Goal: Task Accomplishment & Management: Use online tool/utility

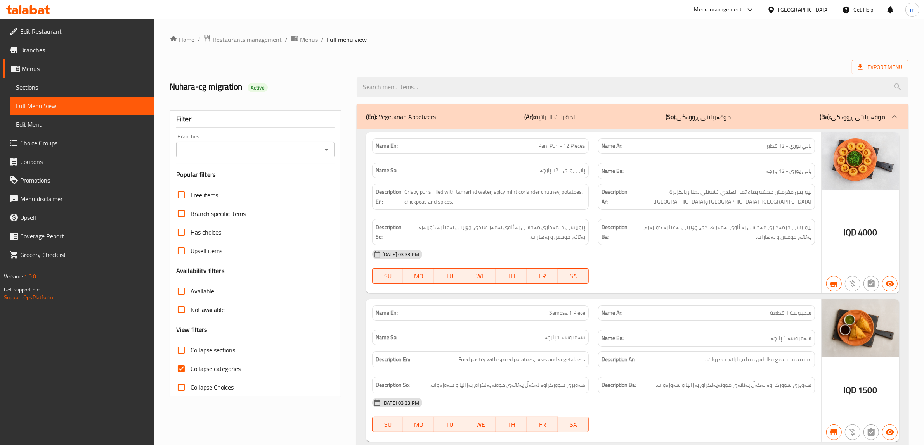
click at [328, 147] on icon "Open" at bounding box center [326, 149] width 9 height 9
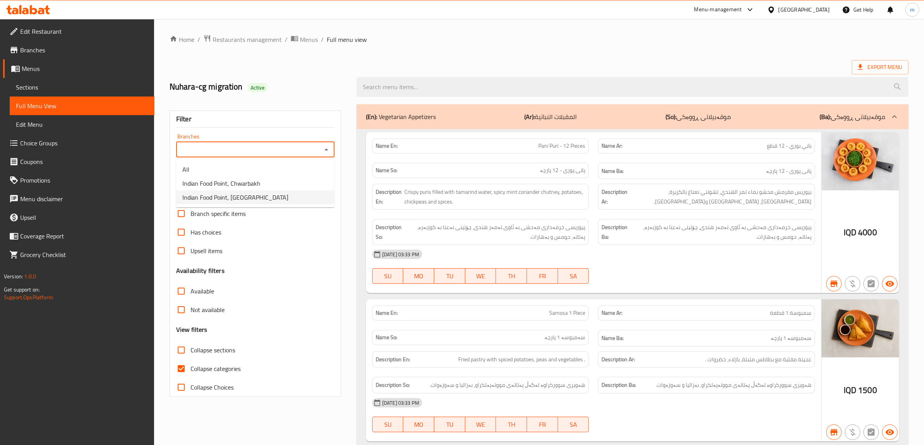
click at [251, 204] on ul "All Indian Food Point, Chwarbakh [GEOGRAPHIC_DATA], [GEOGRAPHIC_DATA]" at bounding box center [255, 183] width 158 height 48
click at [231, 193] on span "Indian Food Point, [GEOGRAPHIC_DATA]" at bounding box center [235, 197] width 106 height 9
type input "Indian Food Point, [GEOGRAPHIC_DATA]"
click at [226, 38] on span "Restaurants management" at bounding box center [247, 39] width 69 height 9
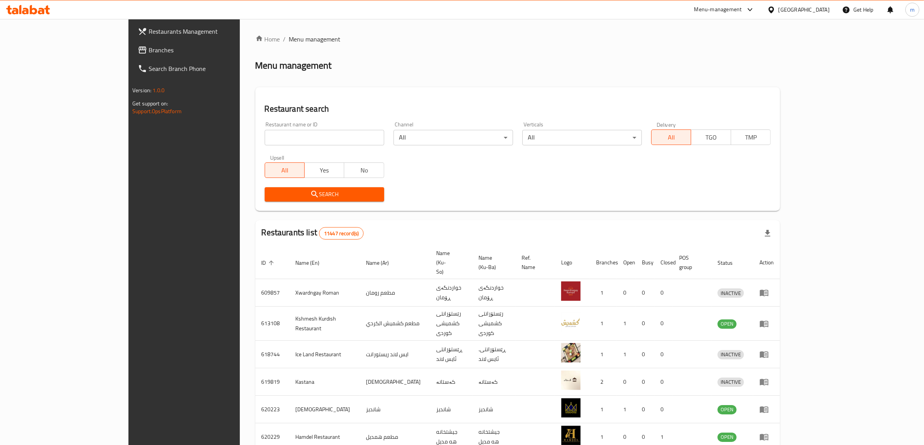
click at [149, 33] on span "Restaurants Management" at bounding box center [213, 31] width 128 height 9
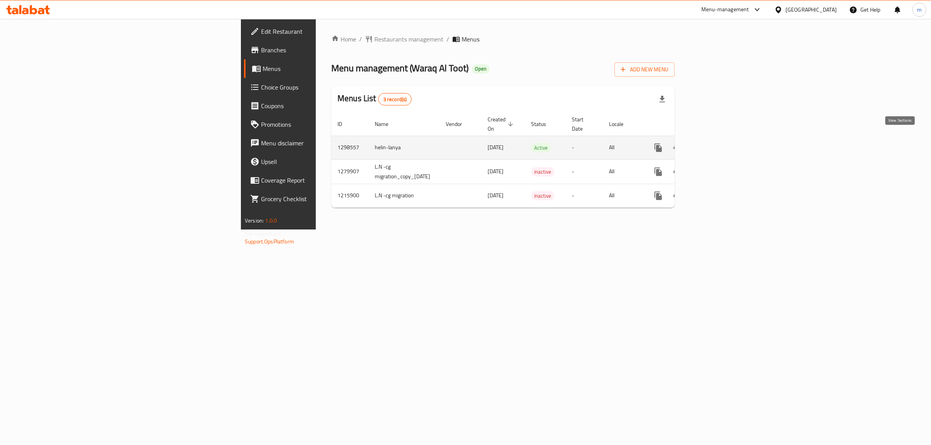
click at [719, 143] on icon "enhanced table" at bounding box center [714, 147] width 9 height 9
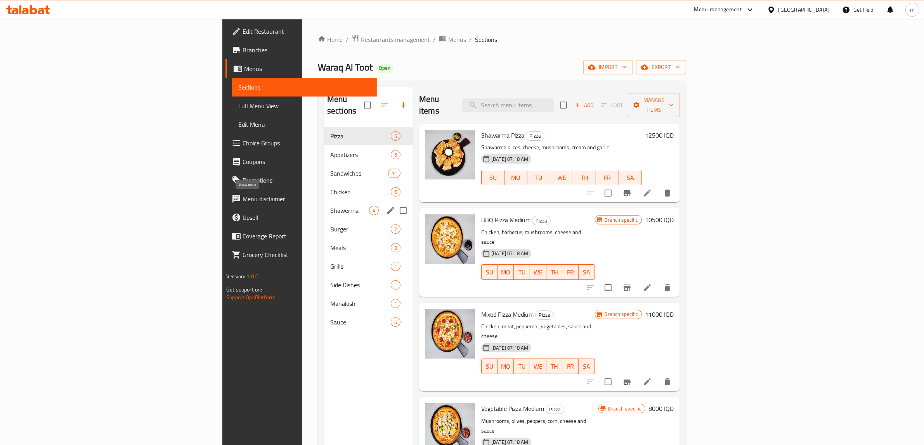
click at [330, 206] on span "Shawerma" at bounding box center [349, 210] width 39 height 9
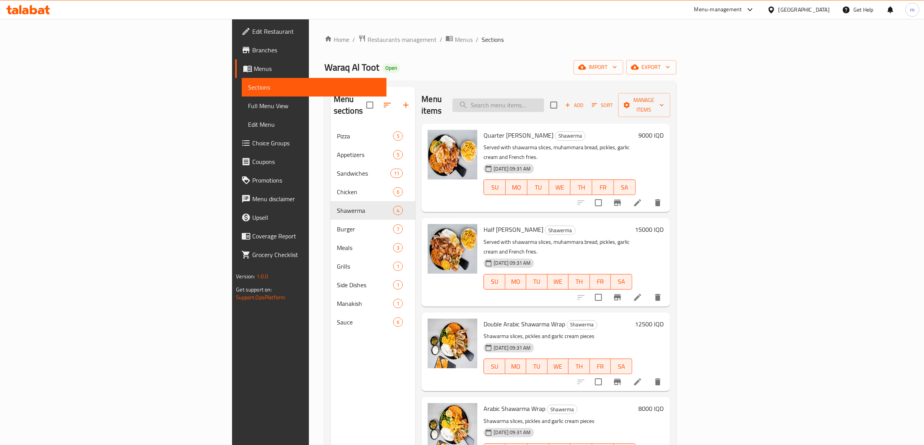
click at [544, 99] on input "search" at bounding box center [498, 106] width 92 height 14
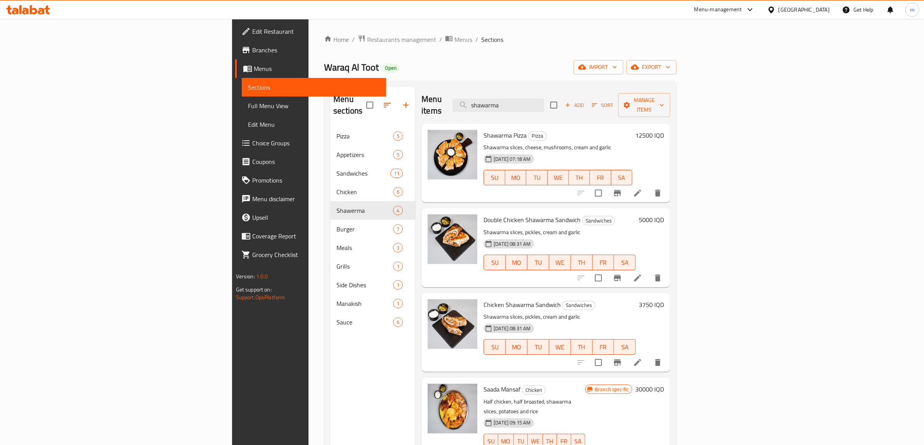
type input "shawarma"
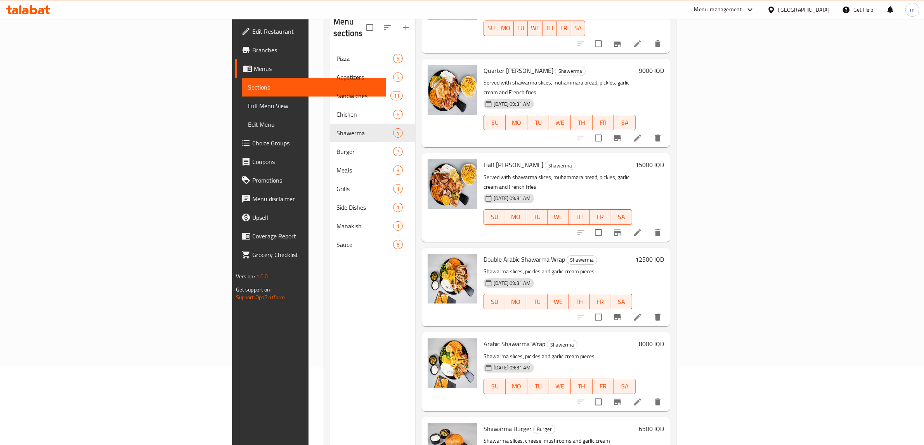
scroll to position [109, 0]
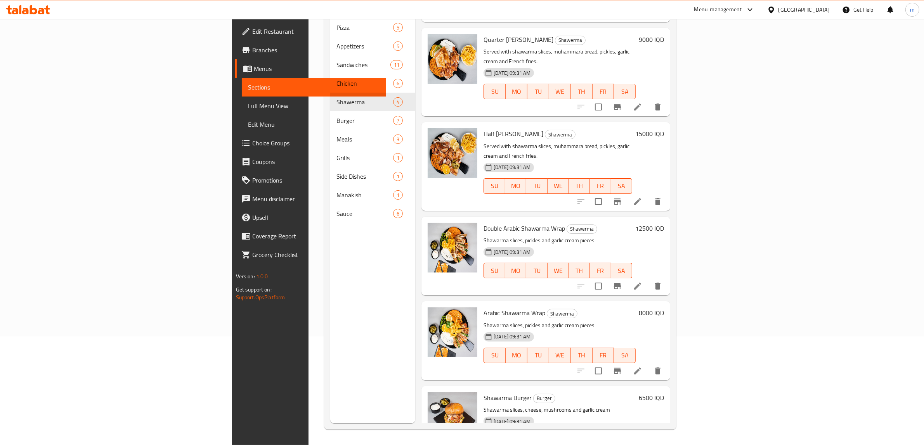
click at [523, 345] on div "SU MO TU WE TH FR SA" at bounding box center [559, 356] width 158 height 22
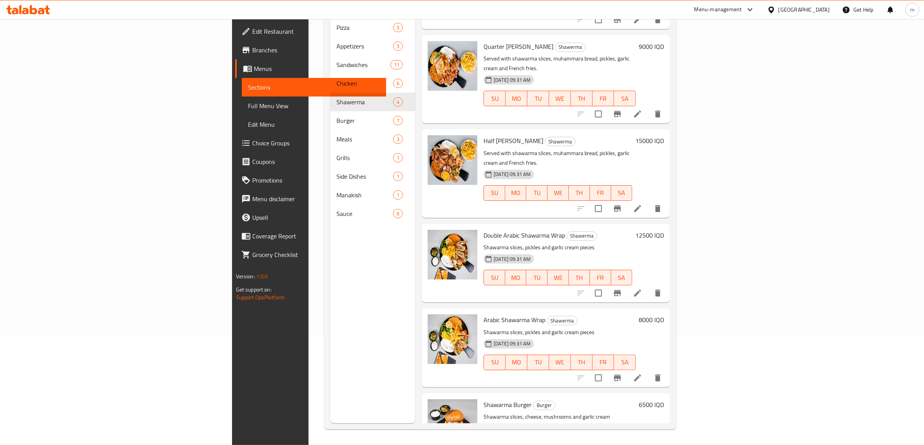
scroll to position [336, 0]
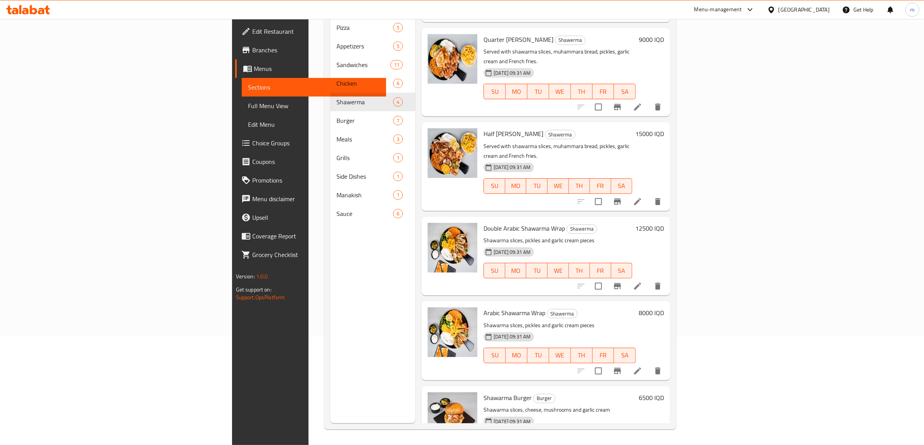
click at [248, 105] on span "Full Menu View" at bounding box center [314, 105] width 132 height 9
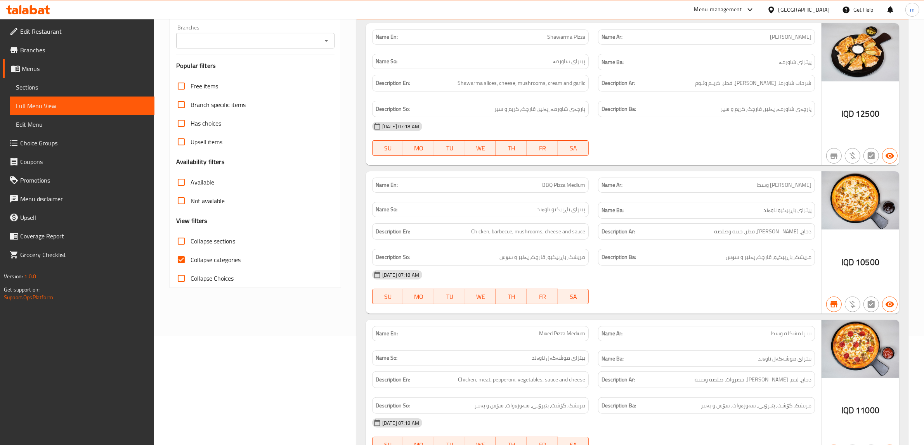
click at [323, 41] on icon "Open" at bounding box center [326, 40] width 9 height 9
click at [274, 83] on li "Waraq Al Toot, Rasty" at bounding box center [255, 88] width 158 height 14
type input "Waraq Al Toot, Rasty"
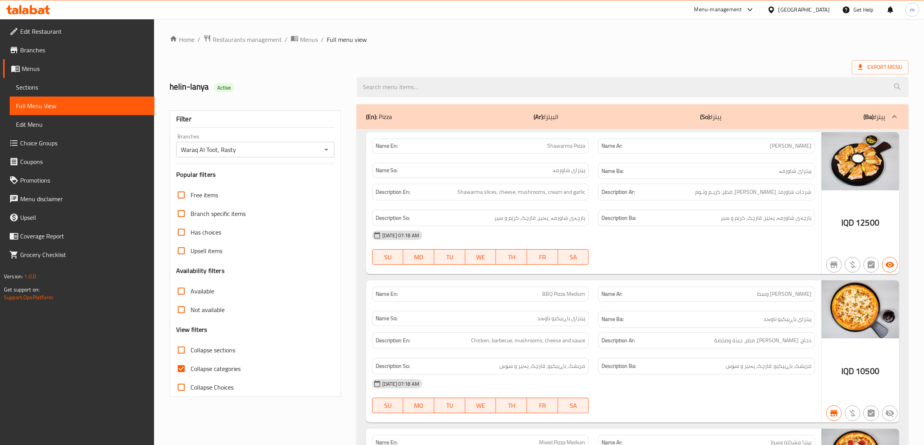
click at [177, 370] on input "Collapse categories" at bounding box center [181, 369] width 19 height 19
checkbox input "false"
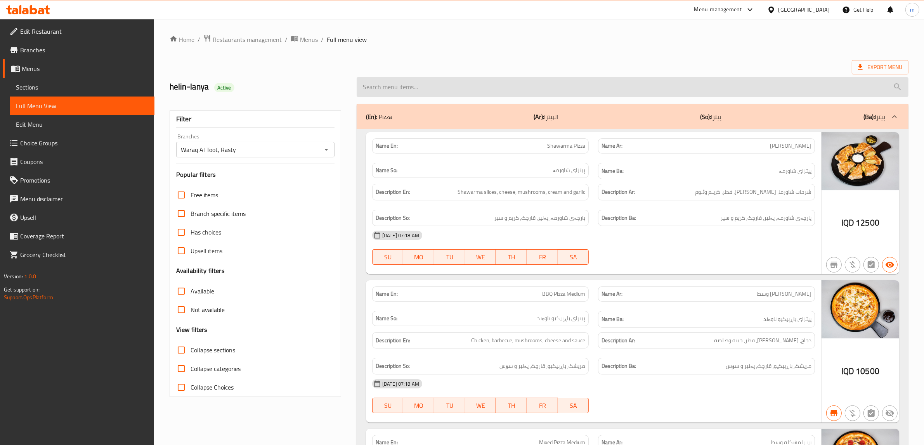
click at [406, 82] on input "search" at bounding box center [633, 87] width 552 height 20
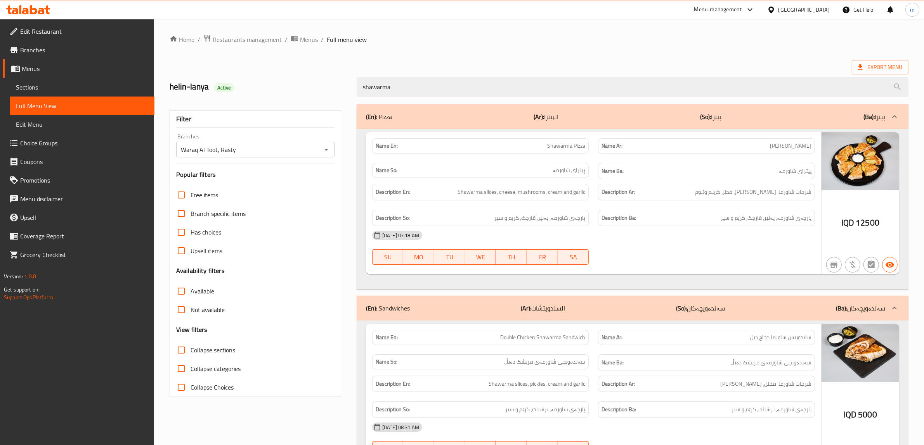
type input "shawarma"
click at [67, 47] on span "Branches" at bounding box center [84, 49] width 128 height 9
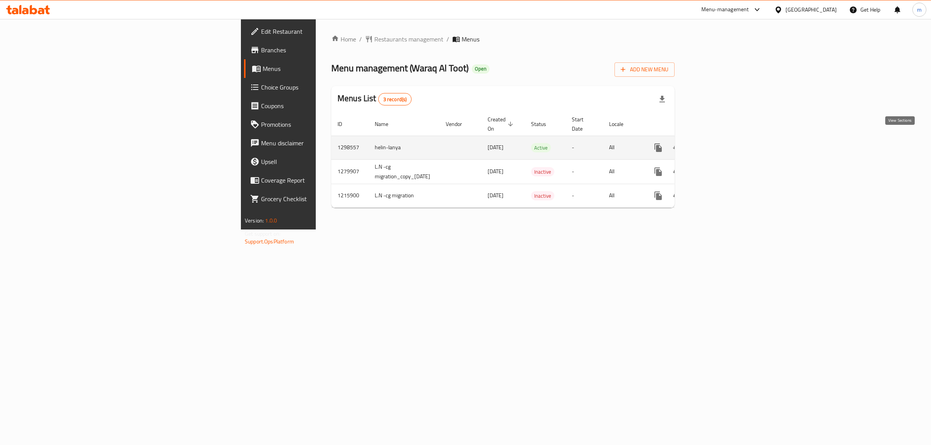
click at [718, 144] on icon "enhanced table" at bounding box center [714, 147] width 7 height 7
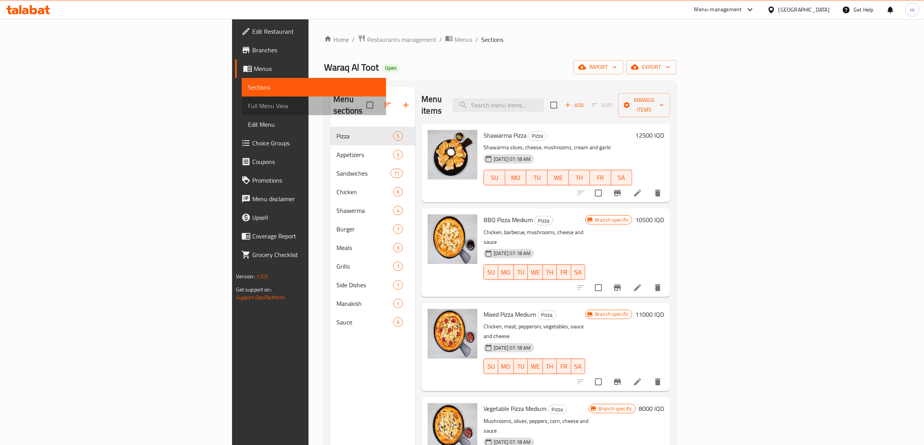
click at [248, 104] on span "Full Menu View" at bounding box center [314, 105] width 132 height 9
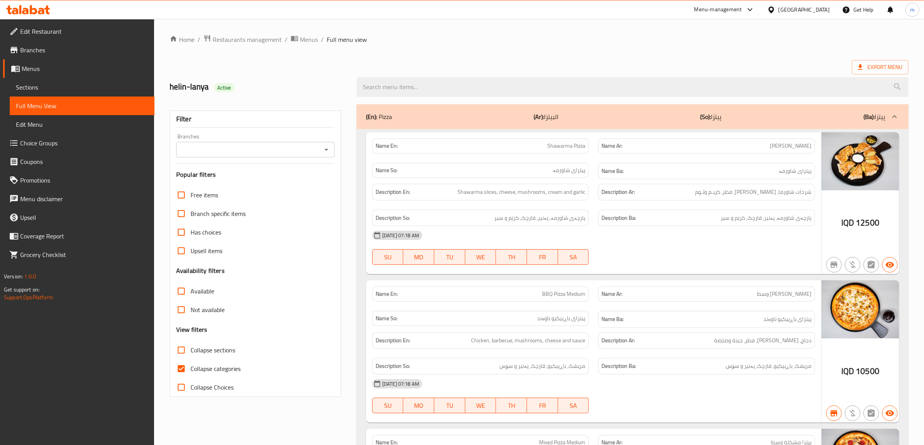
click at [323, 152] on icon "Open" at bounding box center [326, 149] width 9 height 9
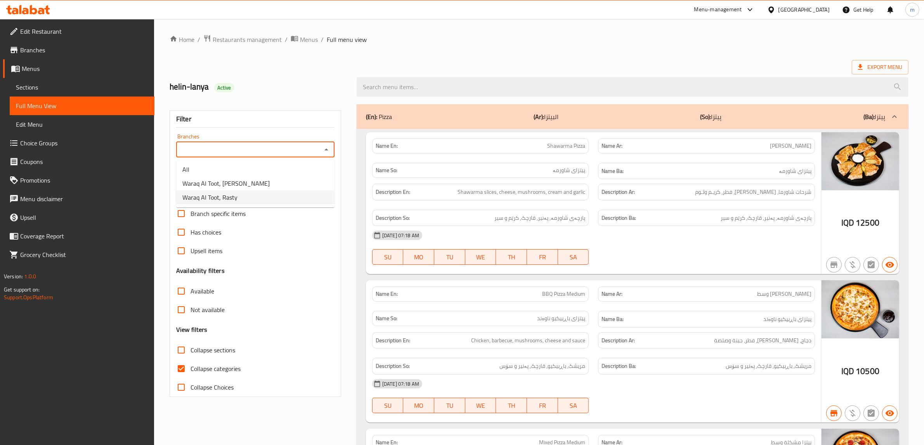
click at [243, 197] on li "Waraq Al Toot, Rasty" at bounding box center [255, 198] width 158 height 14
type input "Waraq Al Toot, Rasty"
click at [183, 367] on input "Collapse categories" at bounding box center [181, 369] width 19 height 19
checkbox input "false"
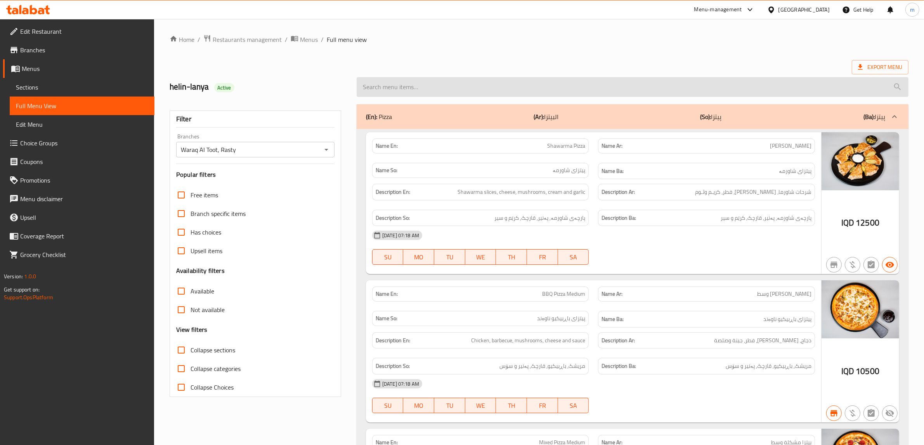
click at [524, 92] on input "search" at bounding box center [633, 87] width 552 height 20
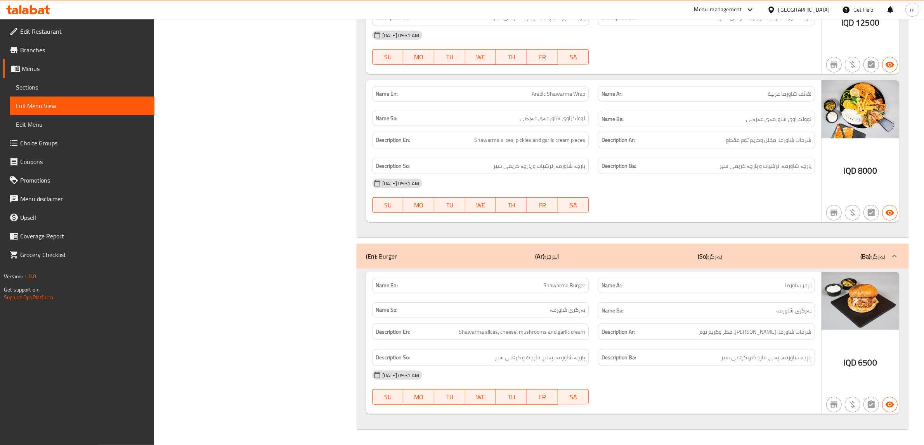
type input "shawarma"
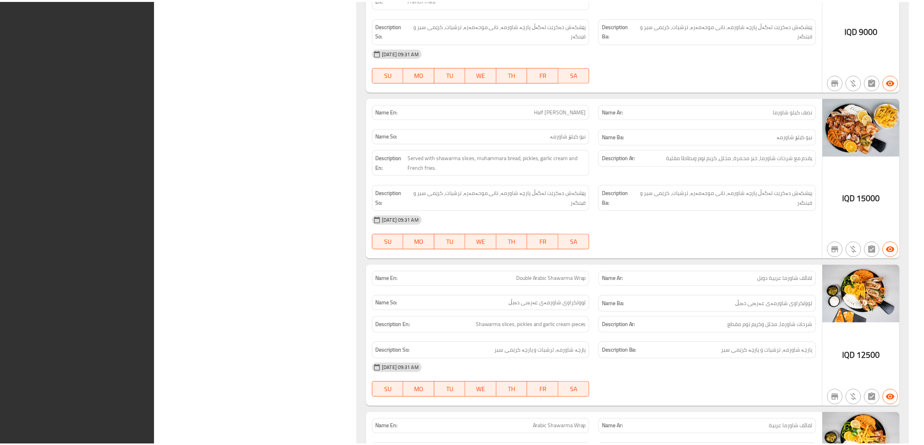
scroll to position [1073, 0]
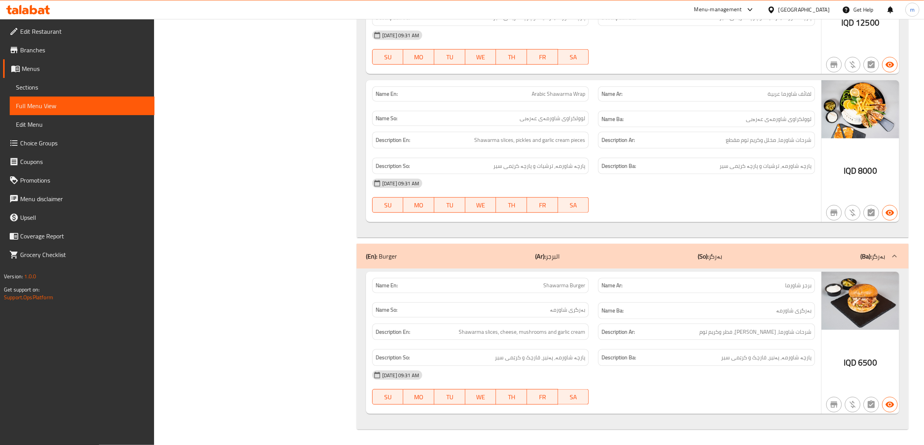
click at [558, 287] on span "Shawarma Burger" at bounding box center [564, 286] width 42 height 8
copy span "Shawarma Burger"
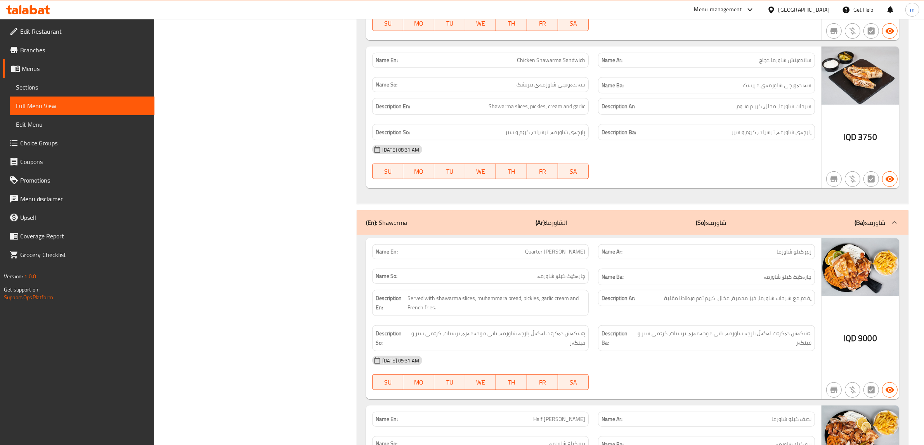
scroll to position [184, 0]
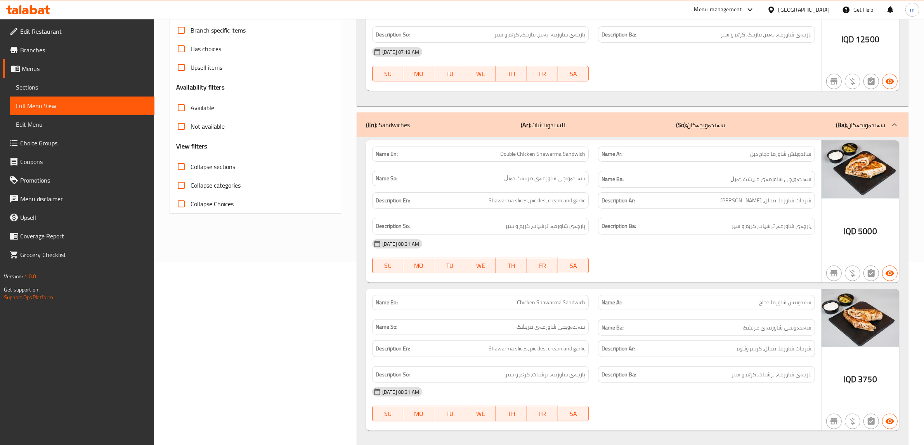
click at [551, 303] on span "Chicken Shawarma Sandwich" at bounding box center [551, 303] width 68 height 8
copy span "Chicken Shawarma Sandwich"
click at [560, 154] on span "Double Chicken Shawarma Sandwich" at bounding box center [542, 154] width 85 height 8
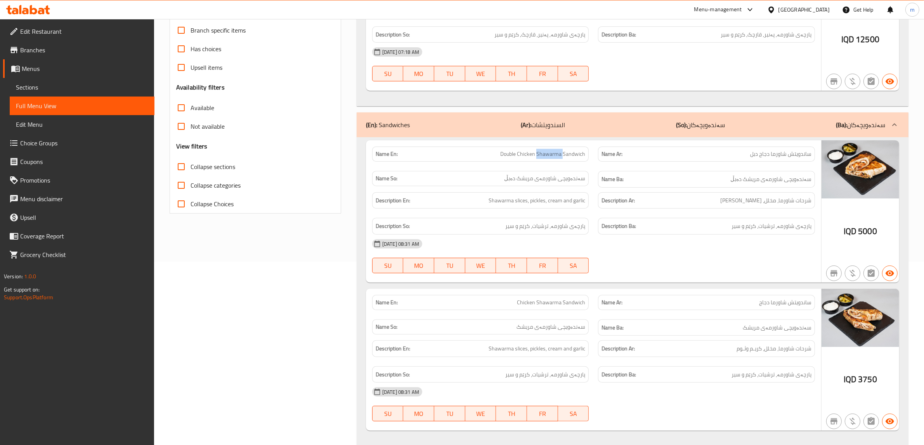
click at [560, 154] on span "Double Chicken Shawarma Sandwich" at bounding box center [542, 154] width 85 height 8
copy span "Double Chicken Shawarma Sandwich"
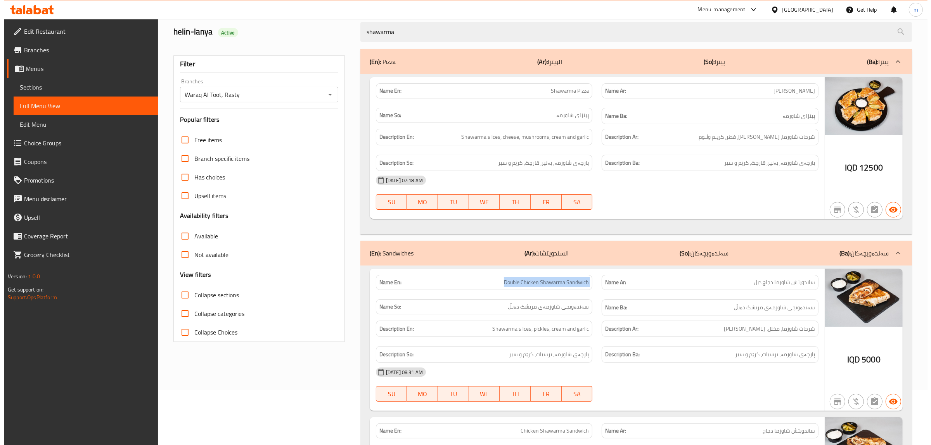
scroll to position [0, 0]
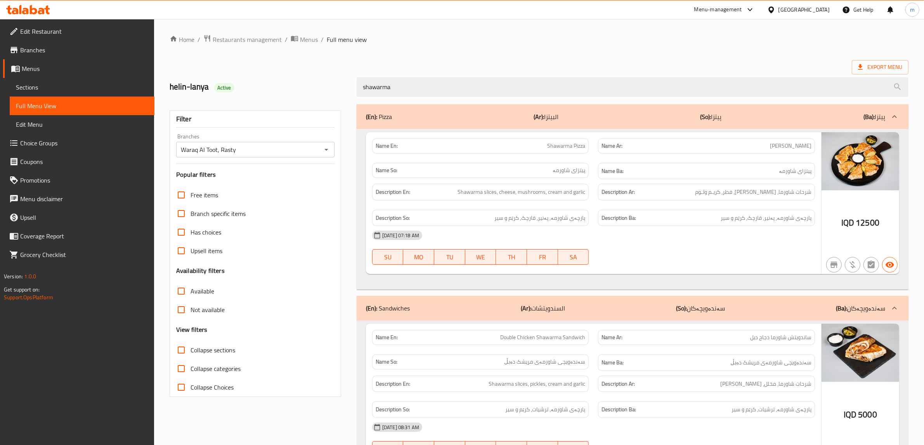
click at [556, 150] on span "Shawarma Pizza" at bounding box center [566, 146] width 38 height 8
copy span "Shawarma Pizza"
click at [80, 90] on span "Sections" at bounding box center [82, 87] width 132 height 9
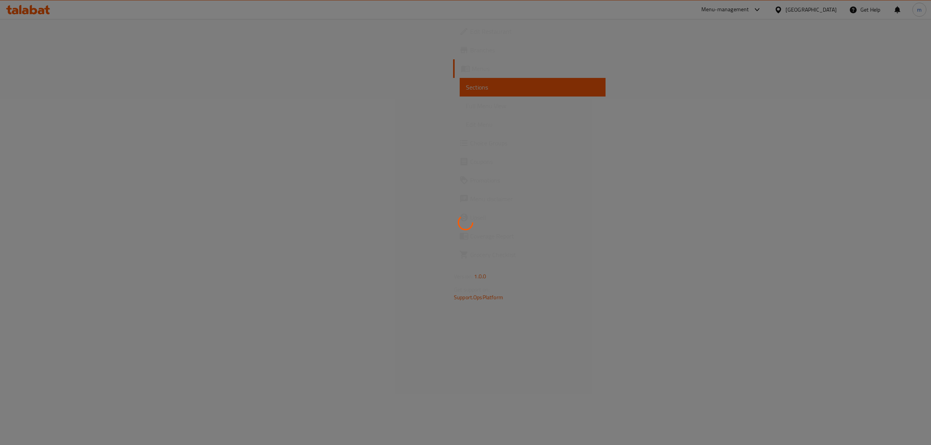
click at [522, 106] on div at bounding box center [465, 222] width 931 height 445
click at [430, 117] on div at bounding box center [465, 222] width 931 height 445
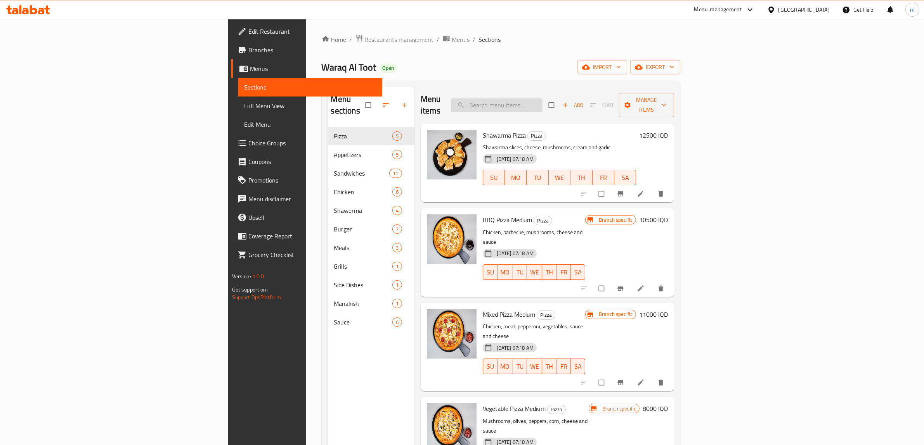
click at [542, 100] on input "search" at bounding box center [497, 106] width 92 height 14
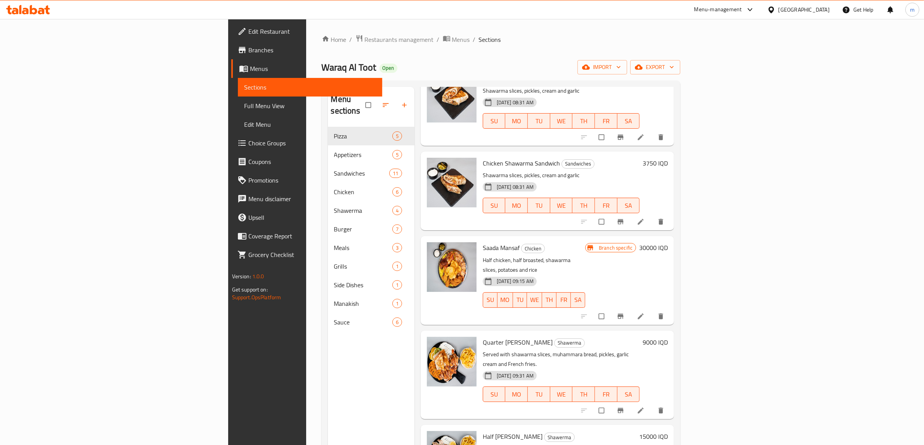
scroll to position [161, 0]
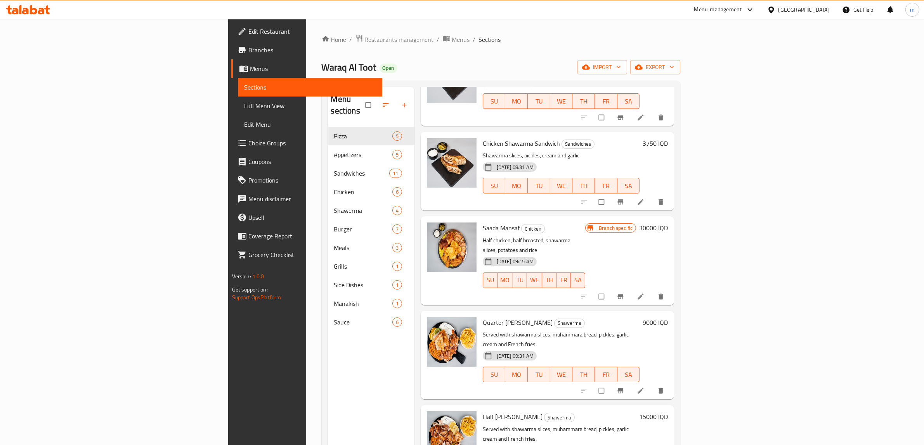
type input "shawarma"
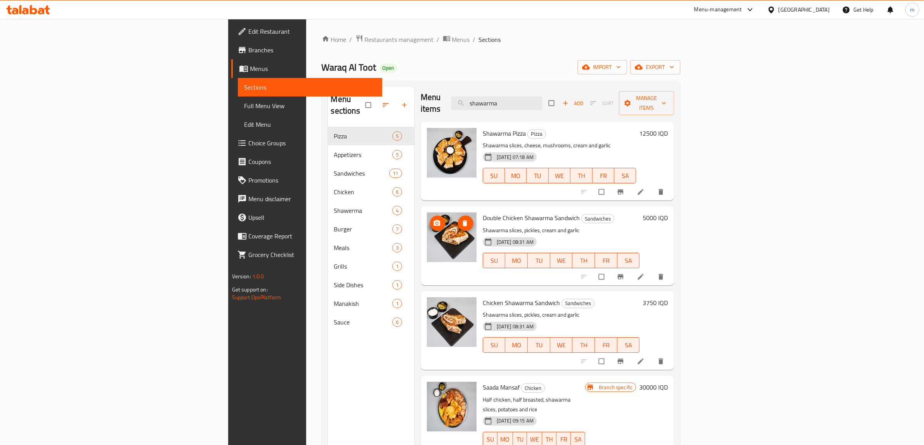
scroll to position [0, 0]
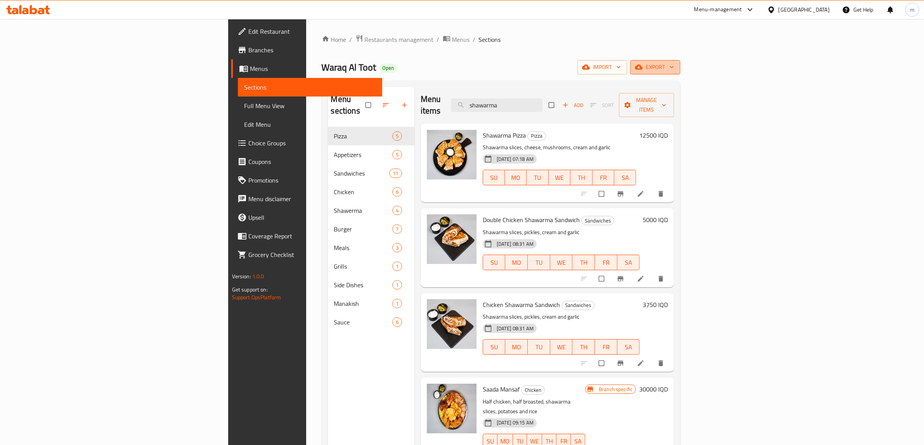
click at [674, 66] on span "export" at bounding box center [655, 67] width 38 height 10
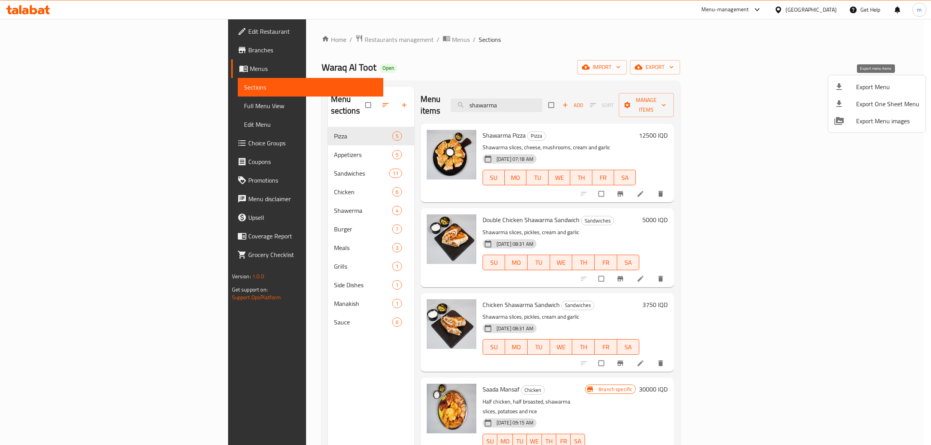
click at [882, 85] on span "Export Menu" at bounding box center [887, 86] width 63 height 9
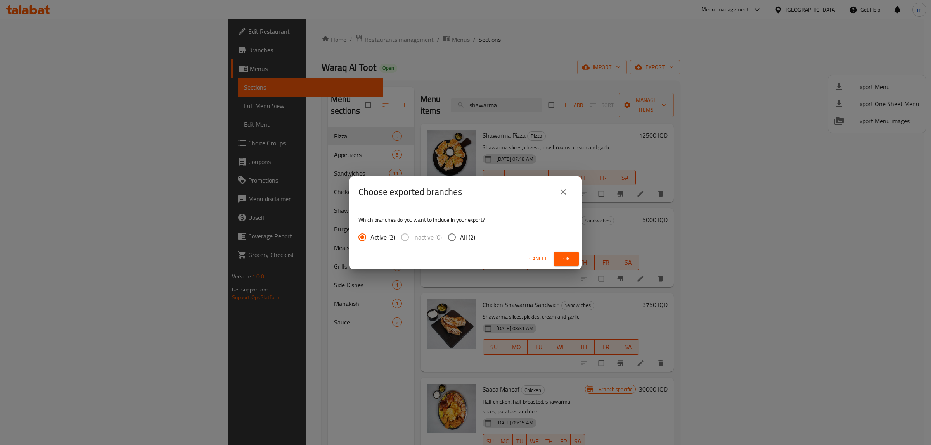
click at [565, 258] on span "Ok" at bounding box center [566, 259] width 12 height 10
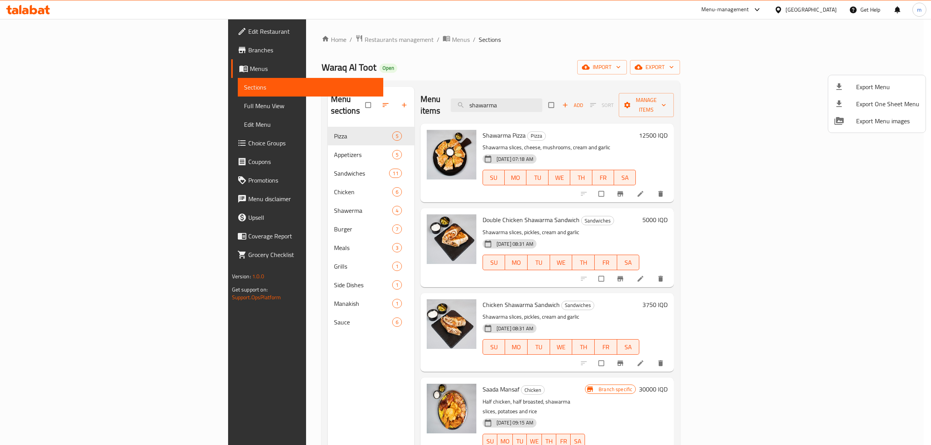
click at [36, 47] on div at bounding box center [465, 222] width 931 height 445
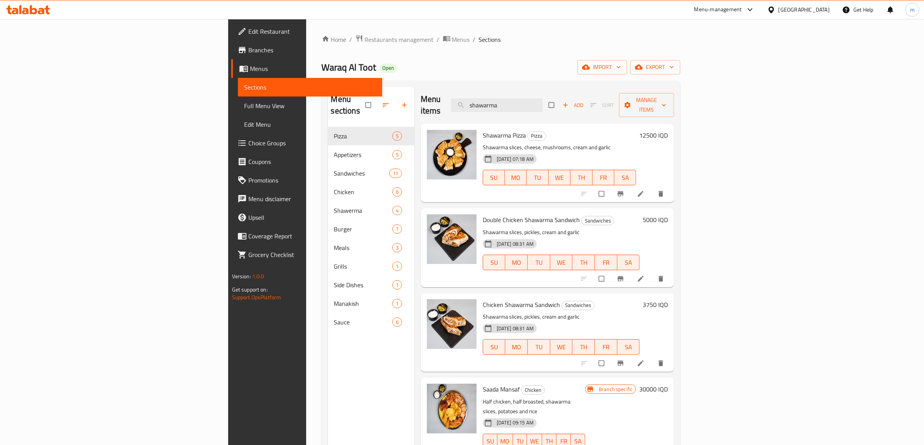
click at [248, 48] on span "Branches" at bounding box center [312, 49] width 128 height 9
